Goal: Task Accomplishment & Management: Manage account settings

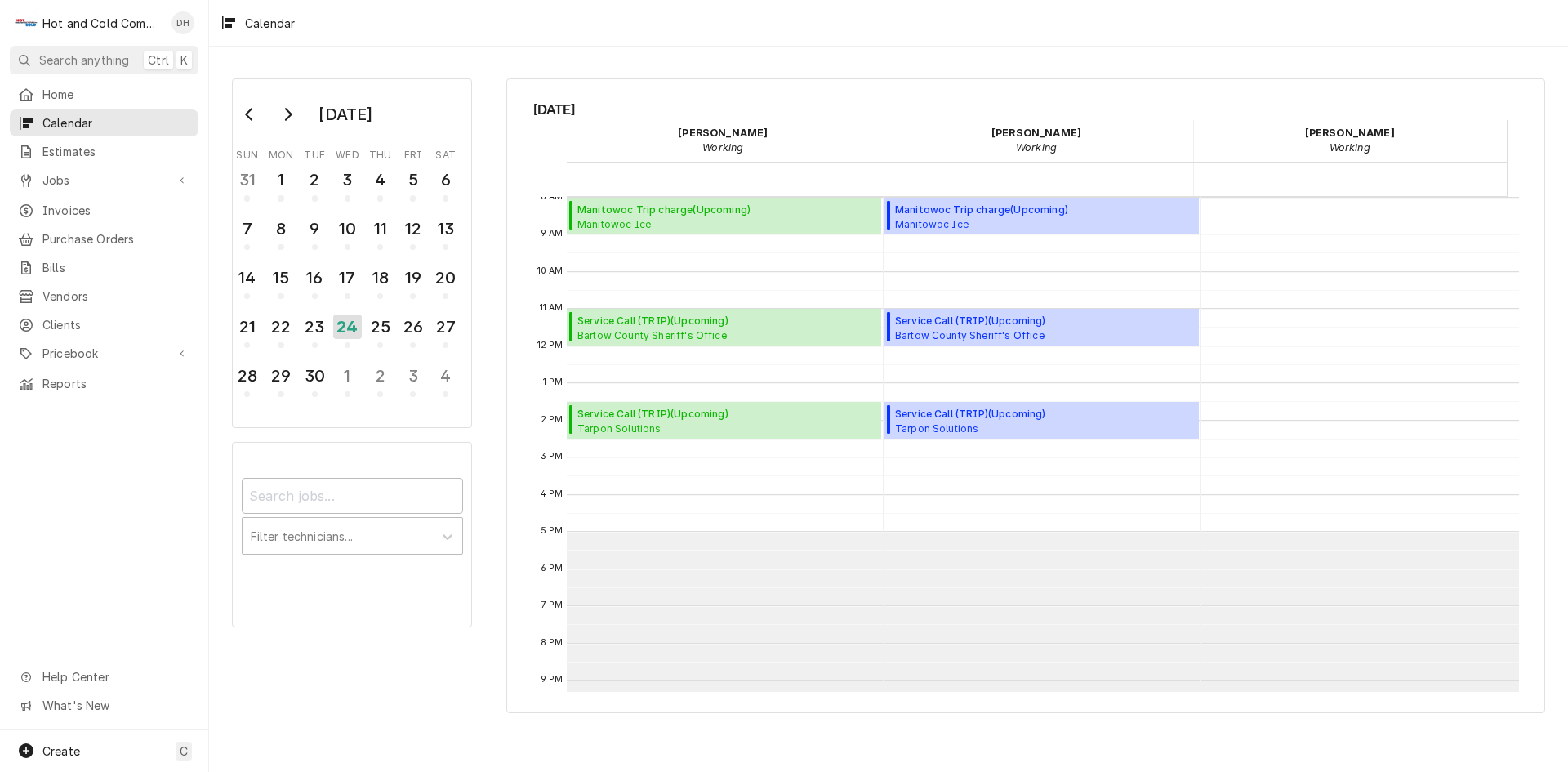
scroll to position [298, 0]
click at [692, 215] on span "Manitowoc Trip charge ( Upcoming )" at bounding box center [706, 209] width 258 height 15
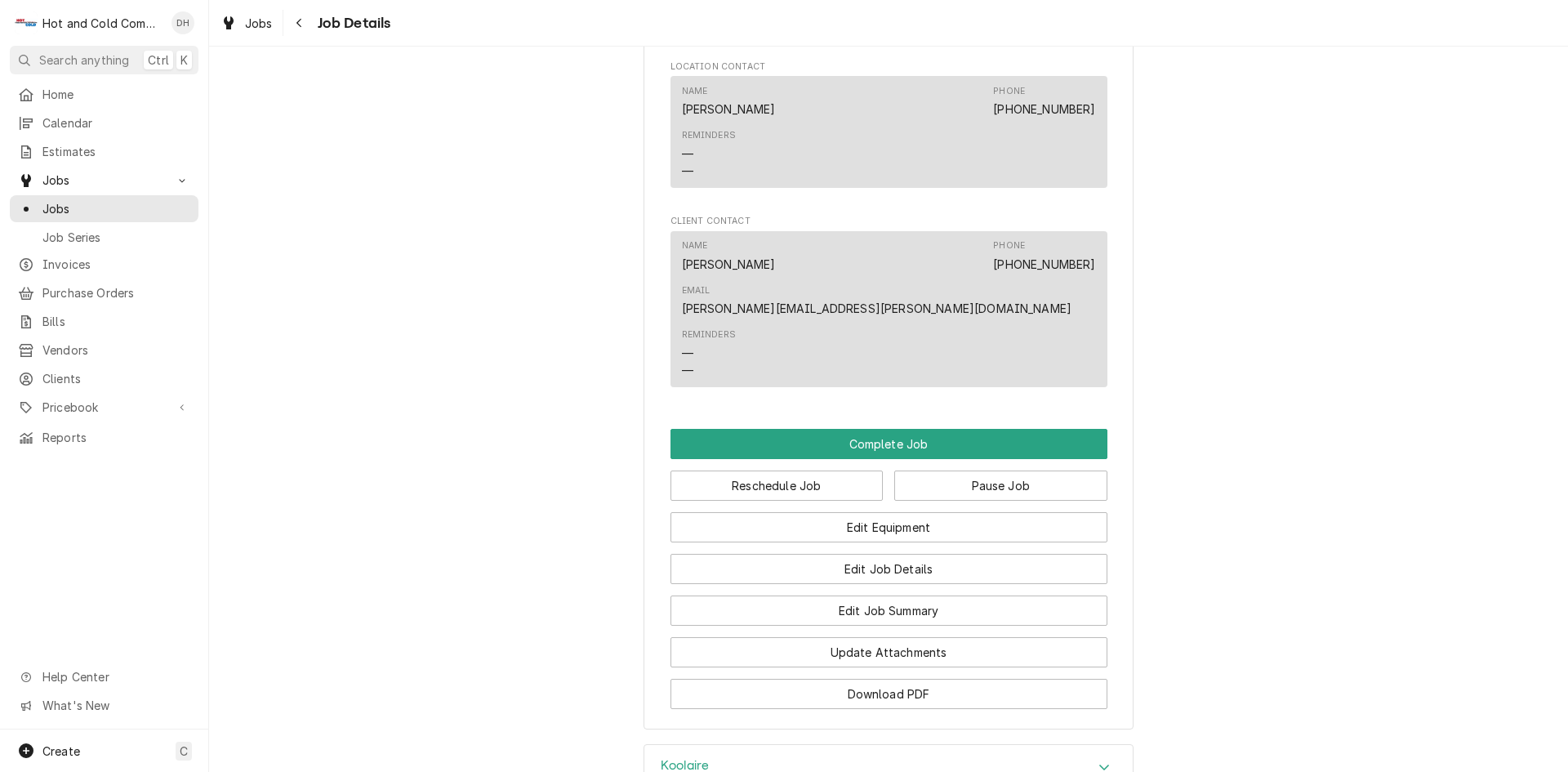
scroll to position [1362, 0]
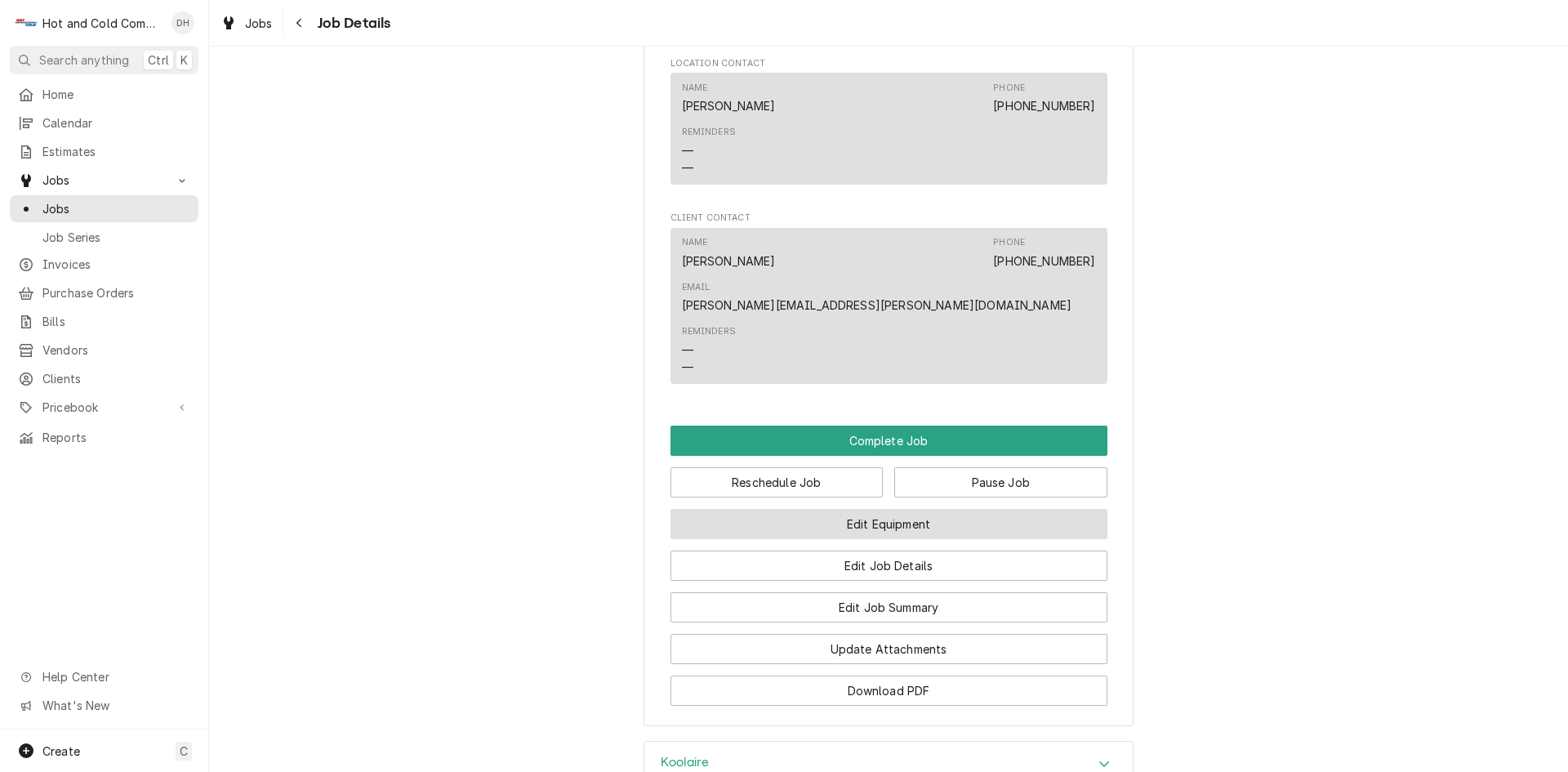
click at [940, 509] on button "Edit Equipment" at bounding box center [888, 524] width 437 height 30
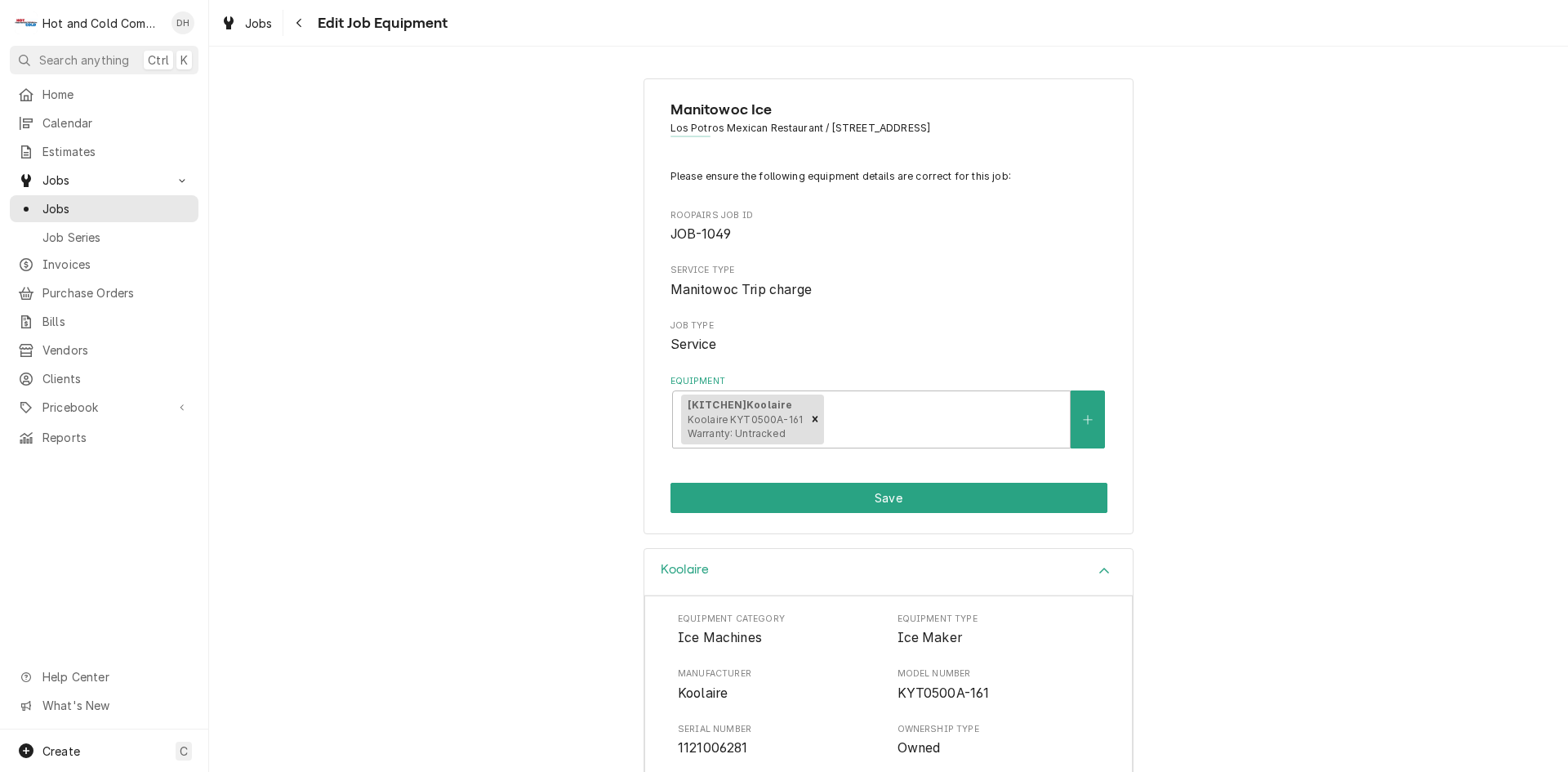
scroll to position [258, 0]
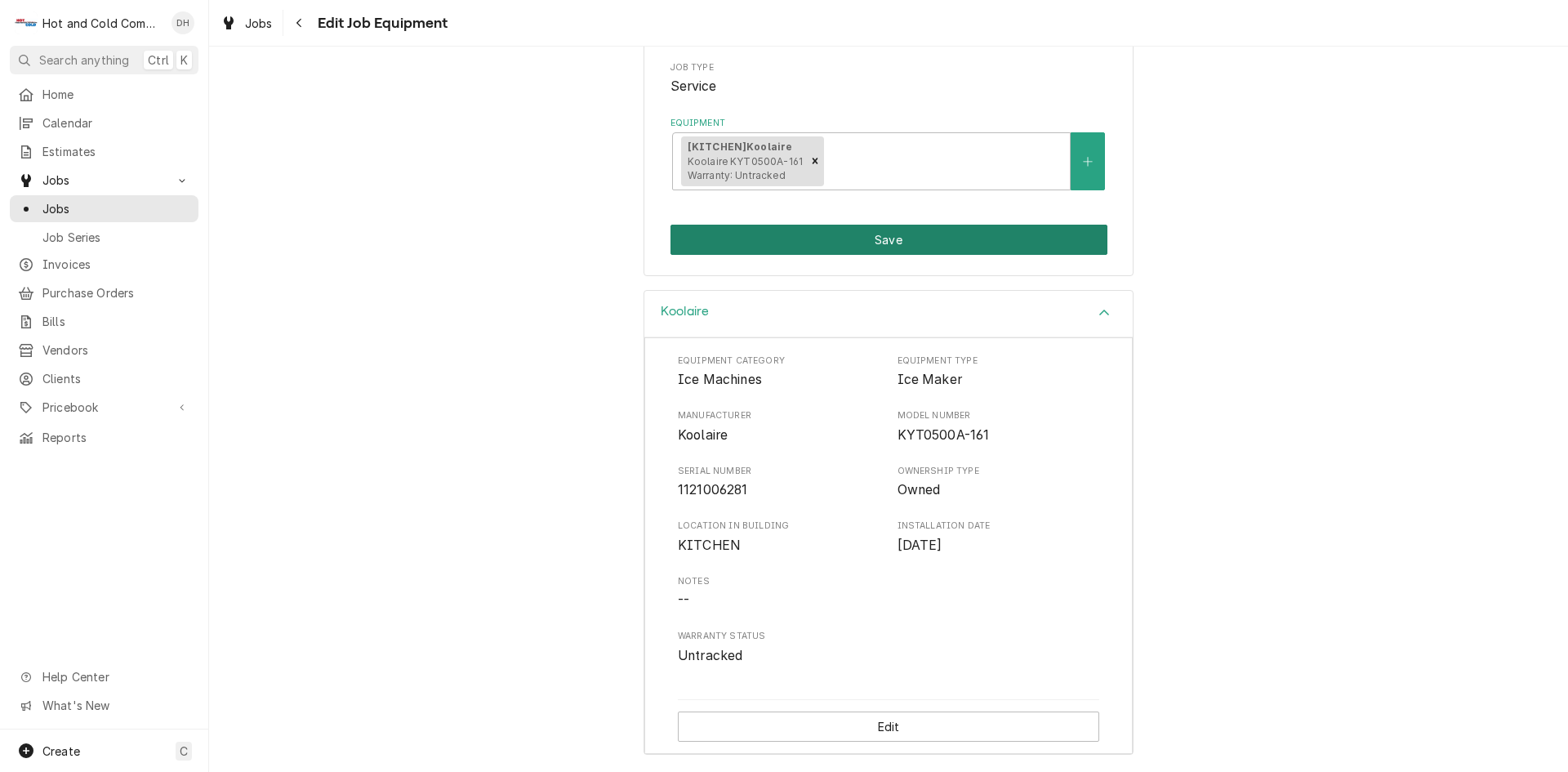
click at [913, 242] on button "Save" at bounding box center [888, 240] width 437 height 30
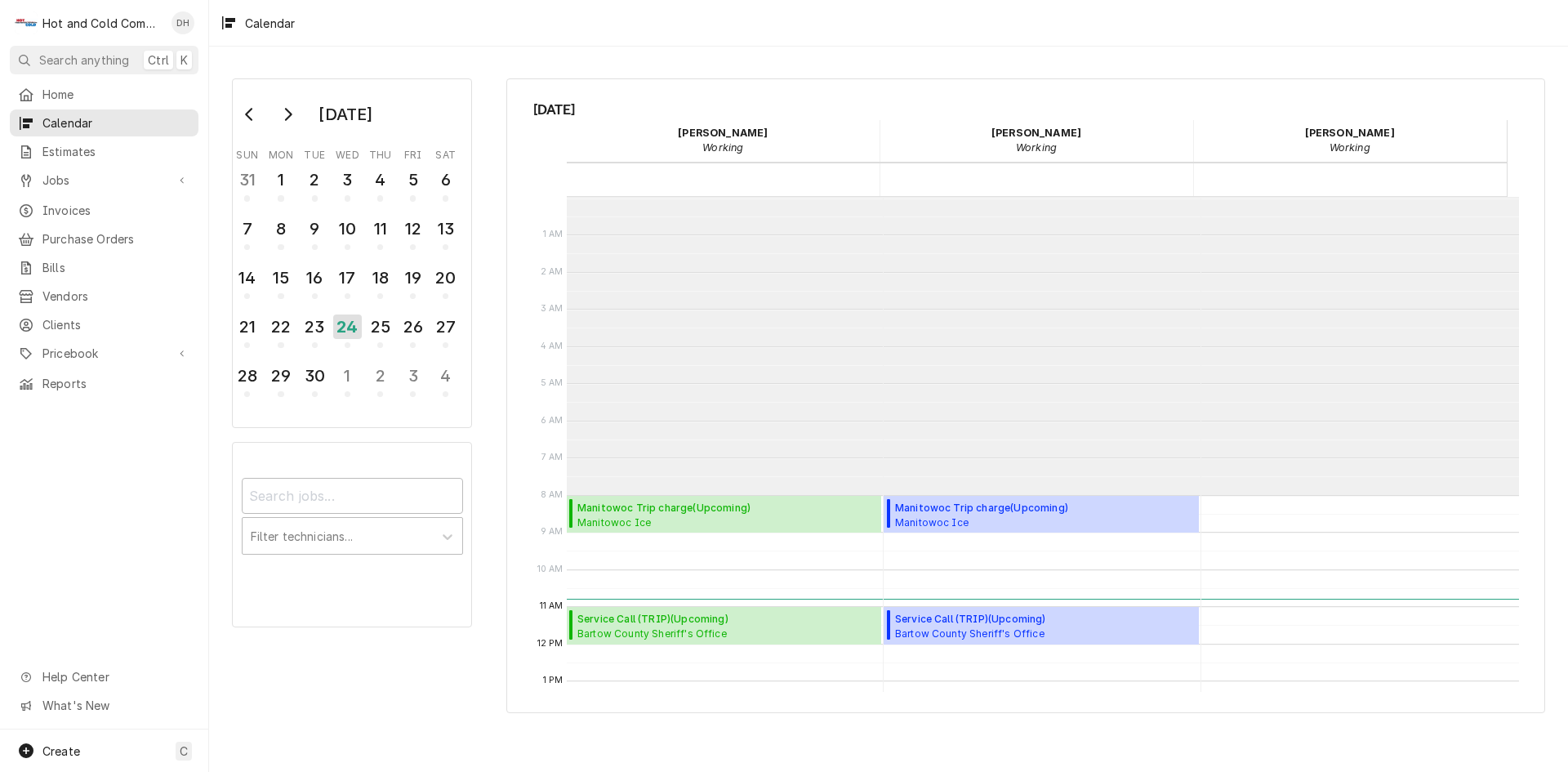
scroll to position [298, 0]
